Goal: Find specific page/section: Find specific page/section

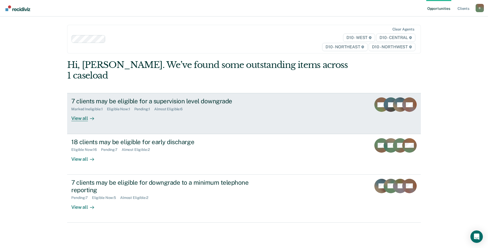
click at [78, 111] on div "View all" at bounding box center [85, 116] width 29 height 10
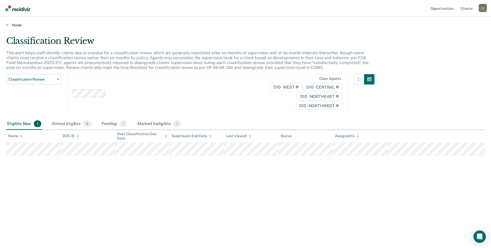
click at [9, 23] on link "Home" at bounding box center [245, 25] width 479 height 5
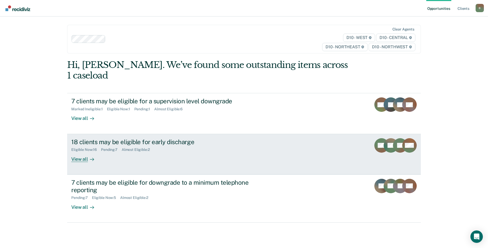
click at [78, 152] on div "View all" at bounding box center [85, 157] width 29 height 10
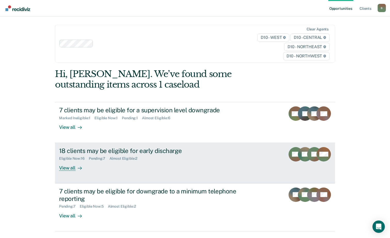
click at [71, 169] on div "View all" at bounding box center [73, 166] width 29 height 10
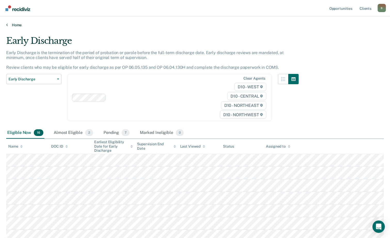
click at [8, 25] on link "Home" at bounding box center [195, 25] width 378 height 5
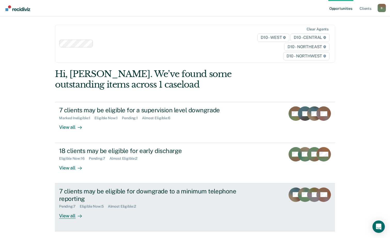
click at [73, 217] on div "View all" at bounding box center [73, 214] width 29 height 10
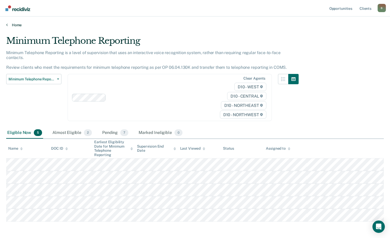
drag, startPoint x: 35, startPoint y: 25, endPoint x: 194, endPoint y: 18, distance: 158.6
click at [194, 18] on div "Home" at bounding box center [195, 22] width 390 height 11
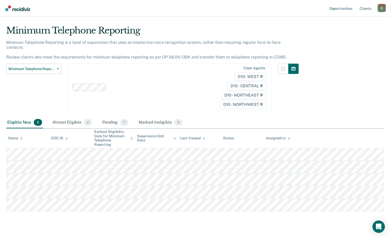
scroll to position [16, 0]
